Goal: Transaction & Acquisition: Download file/media

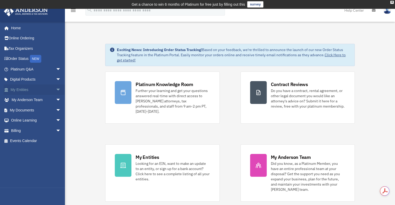
click at [56, 89] on span "arrow_drop_down" at bounding box center [61, 90] width 10 height 11
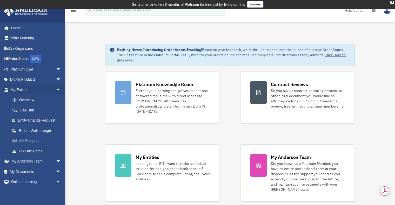
click at [32, 140] on link "My Blueprint" at bounding box center [37, 141] width 61 height 10
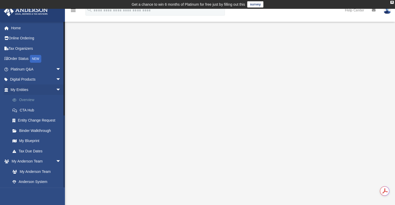
click at [28, 98] on link "Overview" at bounding box center [37, 100] width 61 height 10
click at [28, 120] on link "Entity Change Request" at bounding box center [37, 120] width 61 height 10
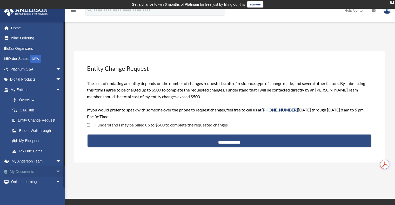
click at [56, 170] on span "arrow_drop_down" at bounding box center [61, 172] width 10 height 11
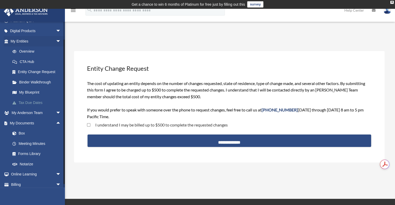
scroll to position [52, 0]
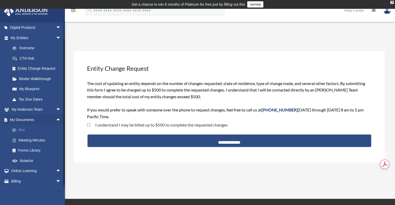
click at [22, 131] on link "Box" at bounding box center [37, 130] width 61 height 10
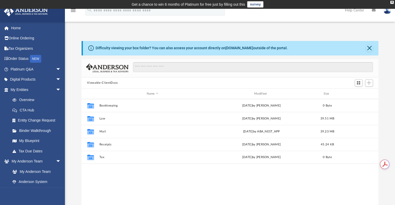
scroll to position [114, 293]
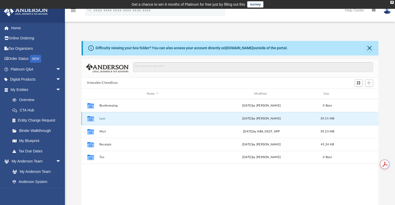
click at [104, 118] on button "Law" at bounding box center [152, 118] width 106 height 3
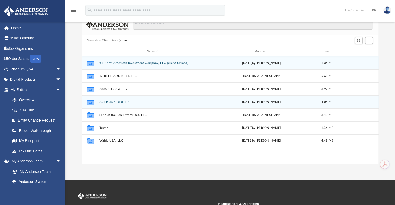
scroll to position [52, 0]
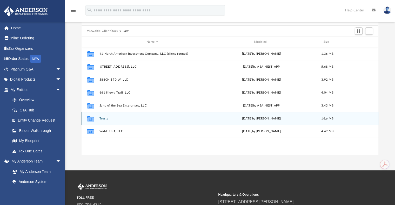
click at [104, 119] on button "Trusts" at bounding box center [152, 118] width 106 height 3
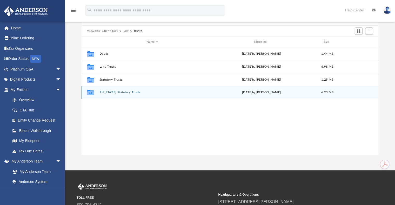
click at [114, 92] on button "Wyoming Statutory Trusts" at bounding box center [152, 92] width 106 height 3
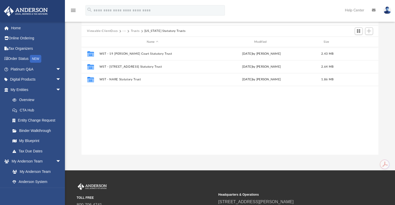
click at [134, 31] on button "Trusts" at bounding box center [135, 31] width 9 height 5
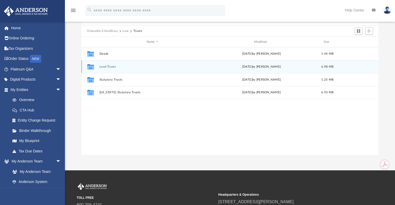
click at [111, 66] on button "Land Trusts" at bounding box center [152, 66] width 106 height 3
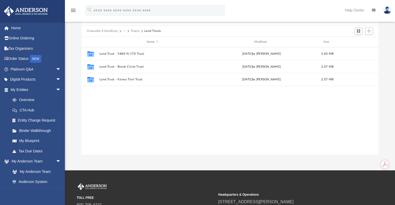
click at [134, 31] on button "Trusts" at bounding box center [135, 31] width 9 height 5
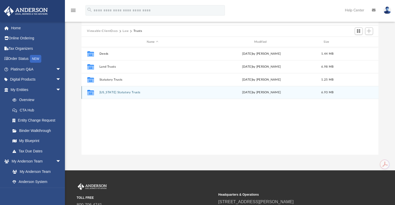
click at [110, 93] on button "Wyoming Statutory Trusts" at bounding box center [152, 92] width 106 height 3
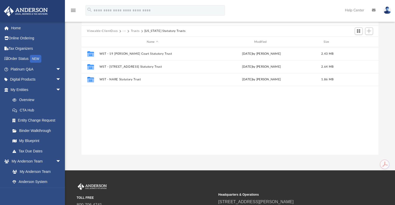
click at [134, 31] on button "Trusts" at bounding box center [135, 31] width 9 height 5
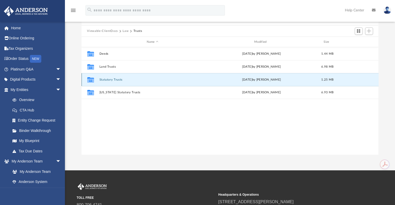
click at [108, 80] on button "Statutory Trusts" at bounding box center [152, 79] width 106 height 3
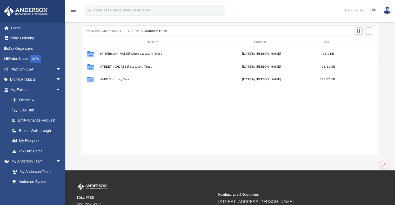
click at [134, 30] on button "Trusts" at bounding box center [135, 31] width 9 height 5
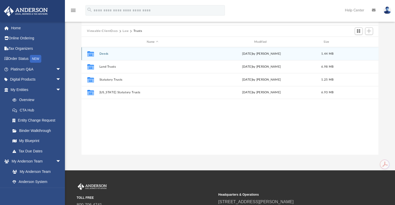
click at [104, 54] on button "Deeds" at bounding box center [152, 53] width 106 height 3
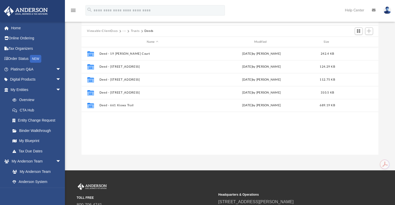
click at [134, 31] on button "Trusts" at bounding box center [135, 31] width 9 height 5
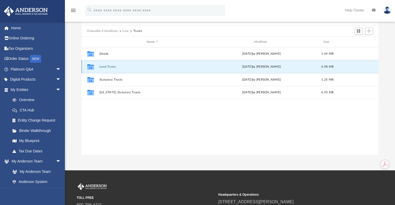
click at [106, 67] on button "Land Trusts" at bounding box center [152, 66] width 106 height 3
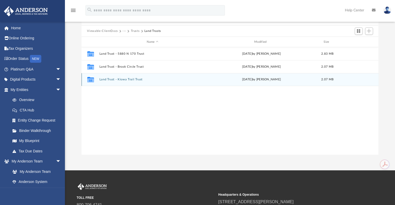
click at [124, 80] on button "Land Trust - Kiowa Trail Trust" at bounding box center [152, 79] width 106 height 3
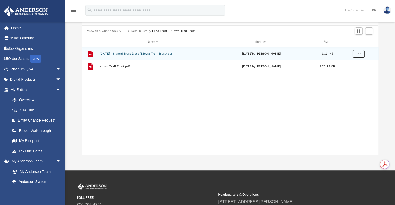
click at [357, 54] on span "More options" at bounding box center [358, 53] width 4 height 3
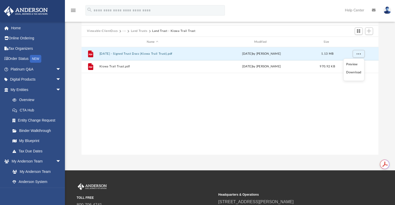
click at [351, 76] on ul "Preview Download" at bounding box center [353, 70] width 21 height 22
click at [352, 72] on li "Download" at bounding box center [353, 72] width 15 height 5
click at [359, 56] on button "More options" at bounding box center [358, 54] width 12 height 8
click at [320, 100] on div "File 2024.04.01 - Signed Trust Docs (Kiowa Trail Trust).pdf Mon Apr 1 2024 by B…" at bounding box center [229, 100] width 297 height 107
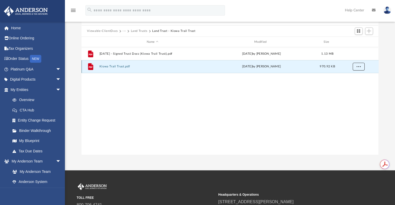
click at [359, 67] on span "More options" at bounding box center [358, 66] width 4 height 3
click at [352, 88] on li "Download" at bounding box center [353, 85] width 15 height 5
click at [115, 66] on button "Kiowa Trail Trust.pdf" at bounding box center [152, 66] width 106 height 3
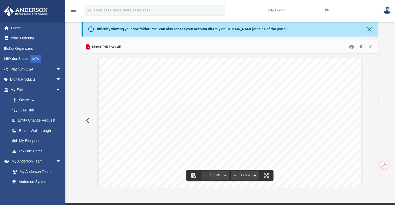
scroll to position [0, 0]
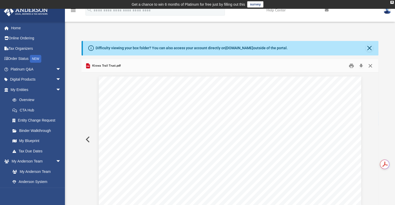
click at [371, 65] on button "Close" at bounding box center [369, 66] width 9 height 8
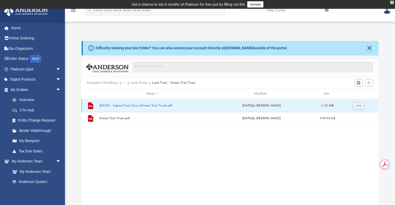
click at [153, 105] on button "2024.04.01 - Signed Trust Docs (Kiowa Trail Trust).pdf" at bounding box center [152, 105] width 106 height 3
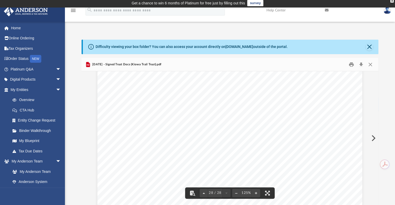
scroll to position [9465, 0]
click at [367, 45] on button "Close" at bounding box center [368, 46] width 7 height 7
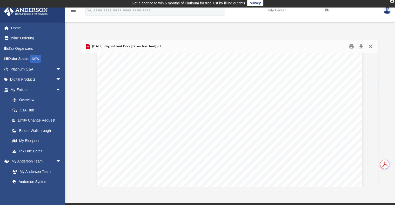
click at [368, 47] on button "Close" at bounding box center [369, 46] width 9 height 8
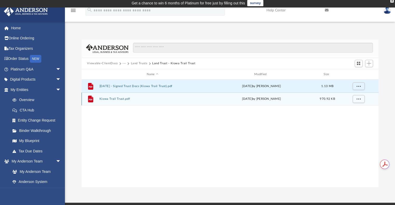
click at [120, 98] on button "Kiowa Trail Trust.pdf" at bounding box center [152, 99] width 106 height 3
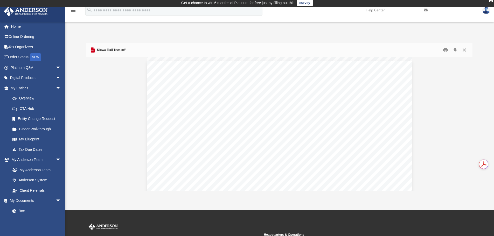
scroll to position [114, 382]
